Goal: Find specific page/section: Find specific page/section

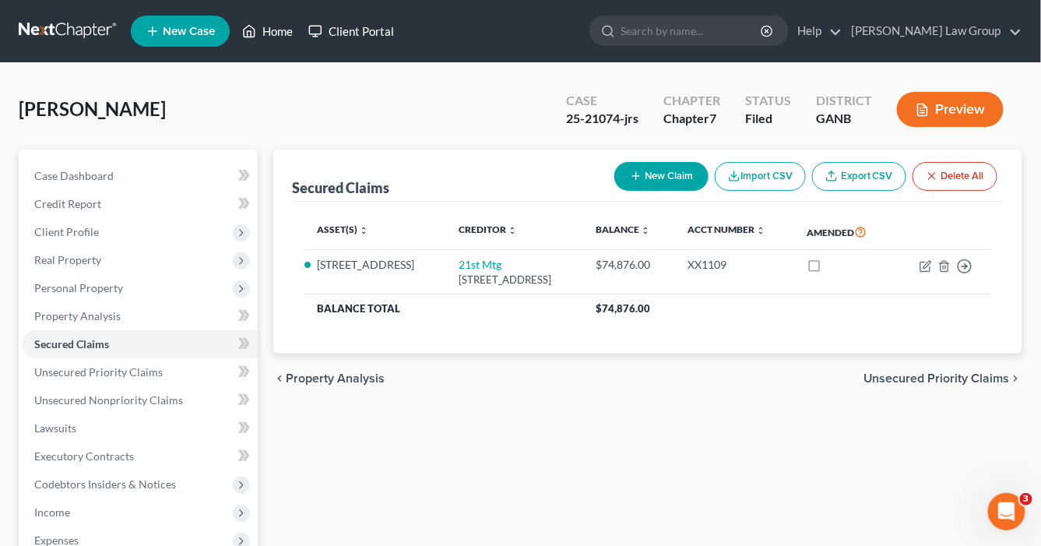
drag, startPoint x: 285, startPoint y: 30, endPoint x: 349, endPoint y: 44, distance: 65.4
click at [287, 30] on link "Home" at bounding box center [267, 31] width 66 height 28
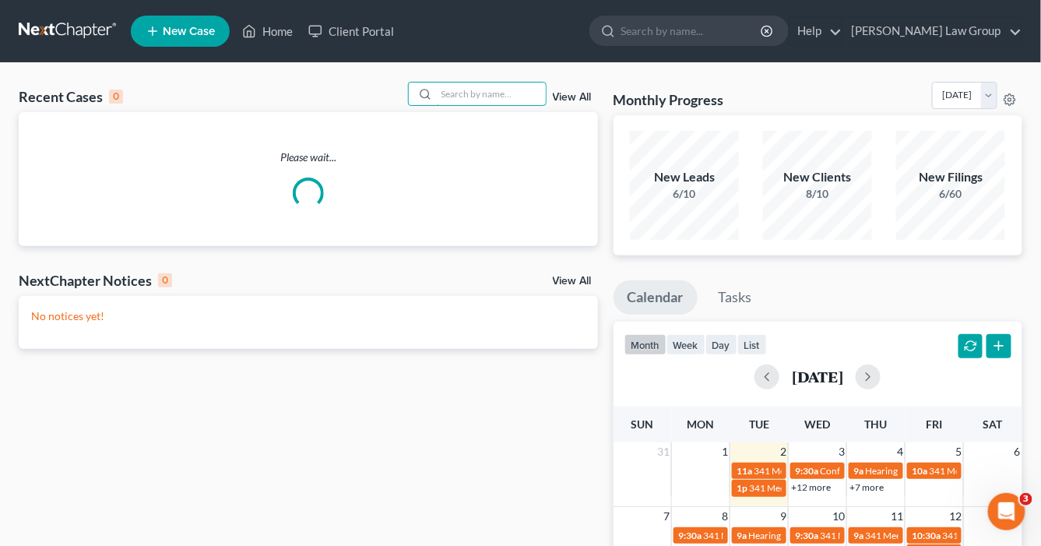
drag, startPoint x: 515, startPoint y: 93, endPoint x: 515, endPoint y: 72, distance: 21.0
click at [515, 84] on input "search" at bounding box center [491, 94] width 109 height 23
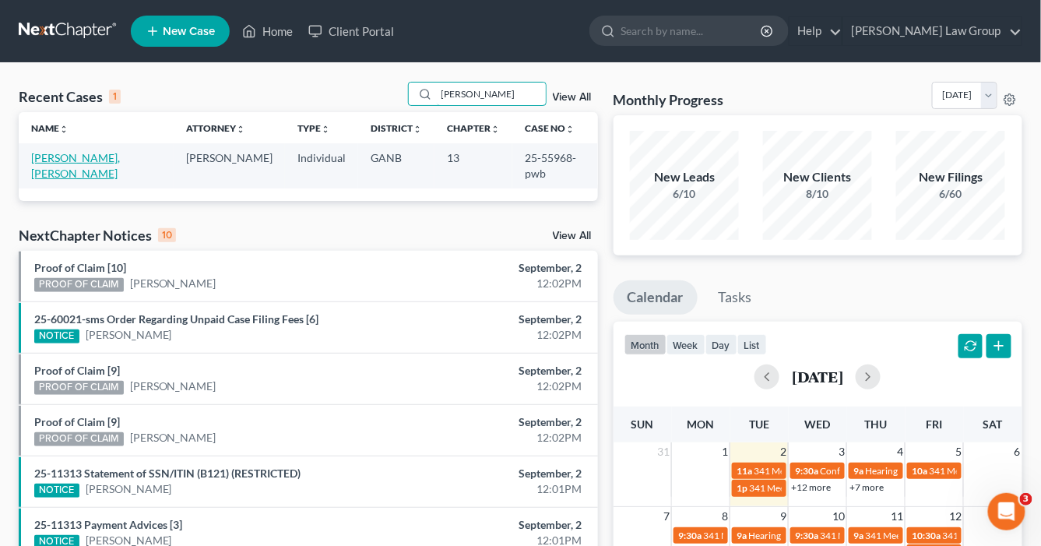
type input "[PERSON_NAME]"
click at [70, 156] on link "[PERSON_NAME], [PERSON_NAME]" at bounding box center [75, 165] width 89 height 29
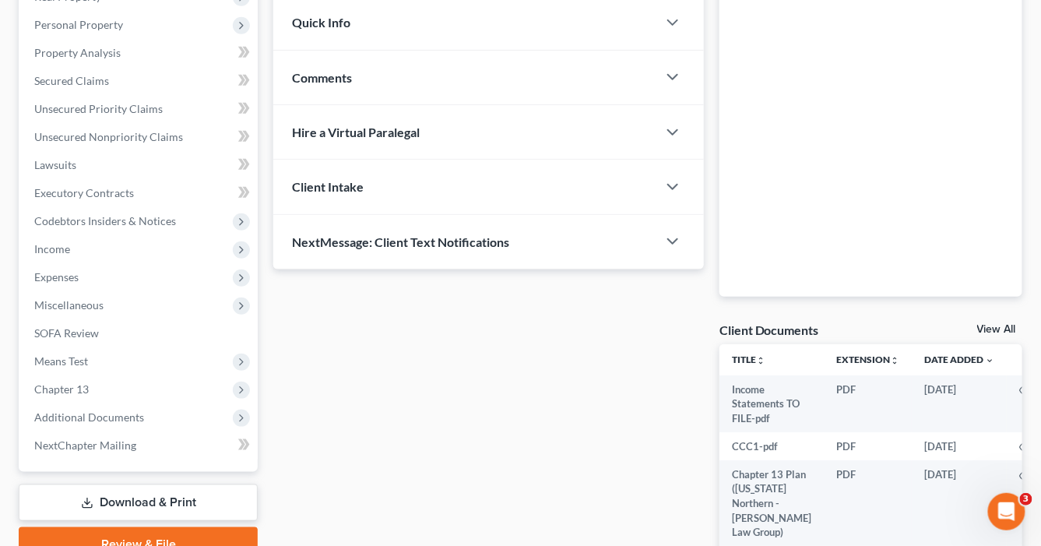
scroll to position [374, 0]
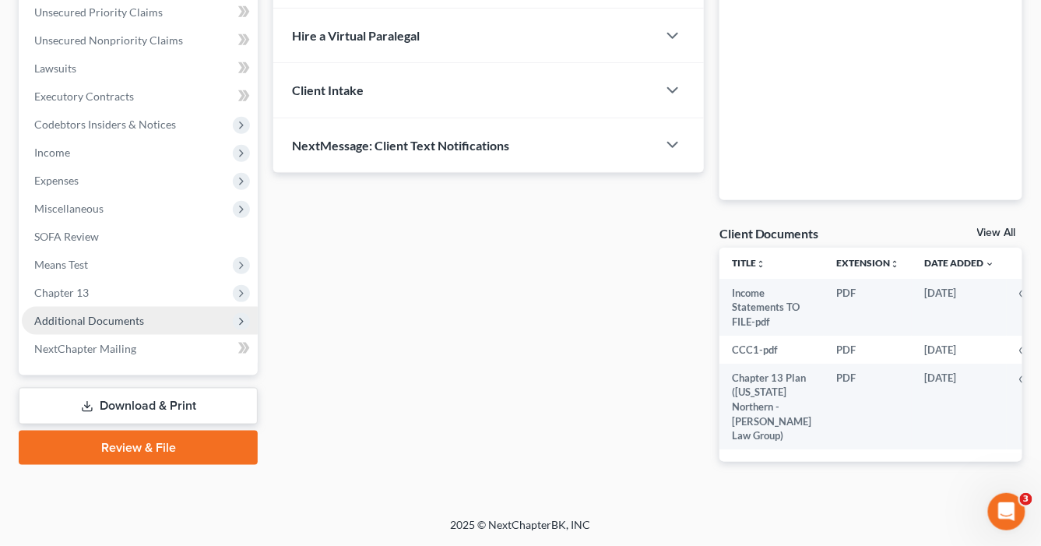
click at [116, 314] on span "Additional Documents" at bounding box center [89, 320] width 110 height 13
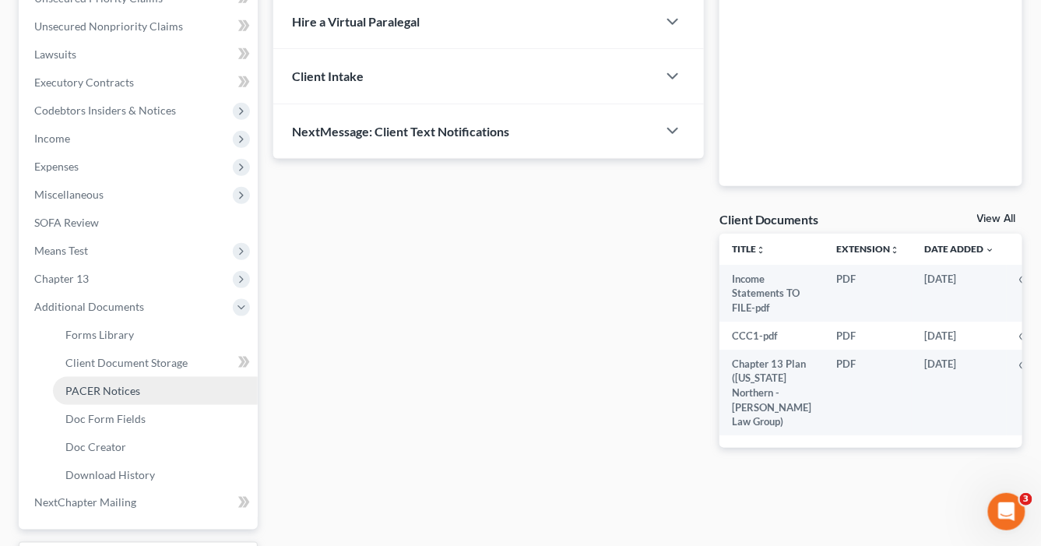
click at [119, 389] on span "PACER Notices" at bounding box center [102, 390] width 75 height 13
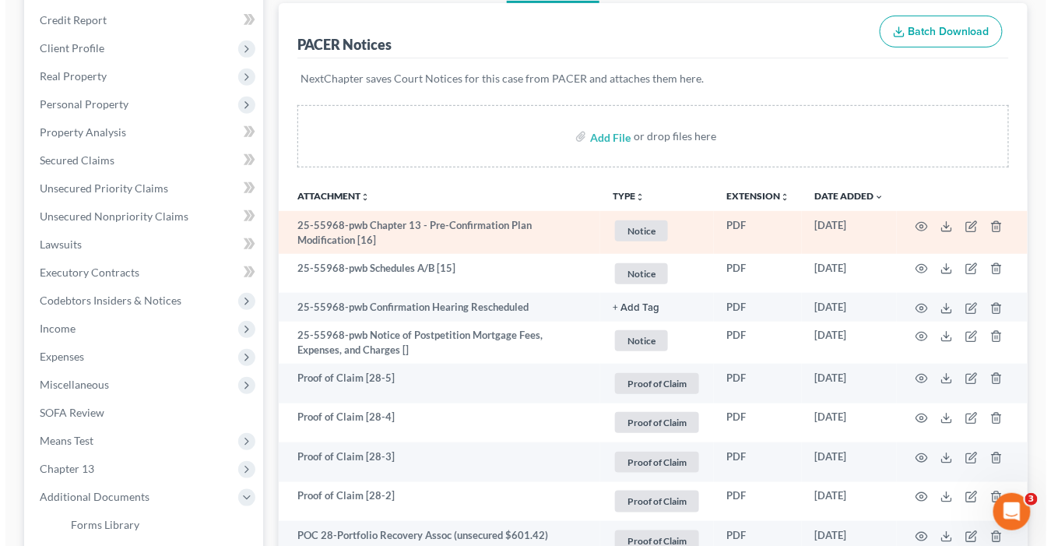
scroll to position [187, 0]
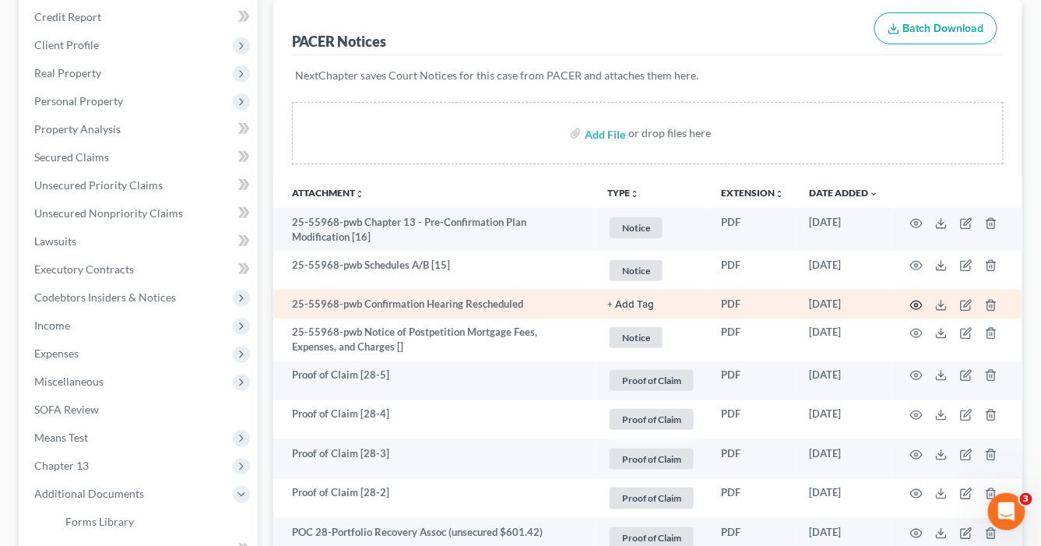
click at [912, 303] on icon "button" at bounding box center [916, 305] width 12 height 12
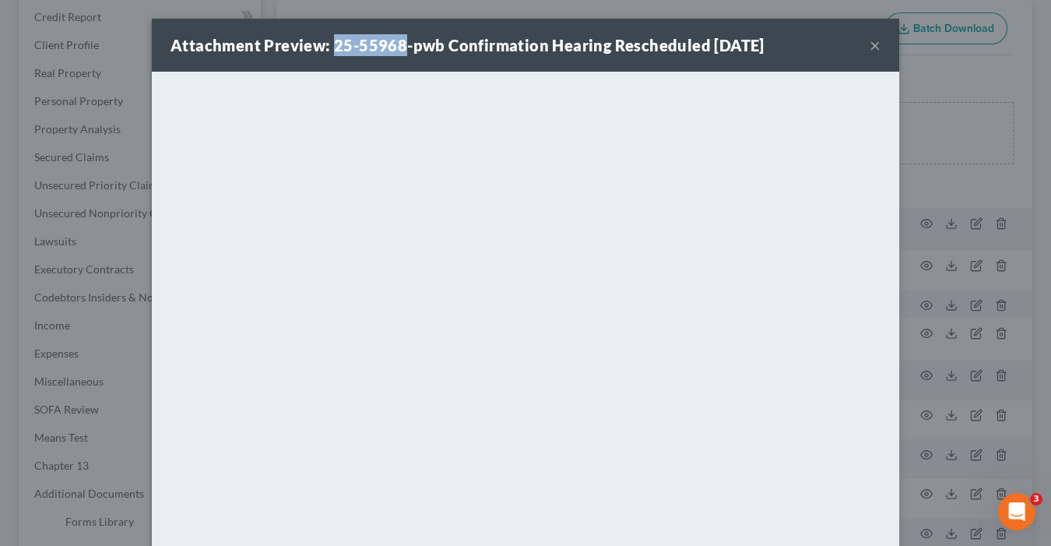
drag, startPoint x: 399, startPoint y: 42, endPoint x: 330, endPoint y: 44, distance: 69.3
click at [326, 43] on strong "Attachment Preview: 25-55968-pwb Confirmation Hearing Rescheduled [DATE]" at bounding box center [468, 45] width 594 height 19
copy strong "25-55968"
